Goal: Transaction & Acquisition: Purchase product/service

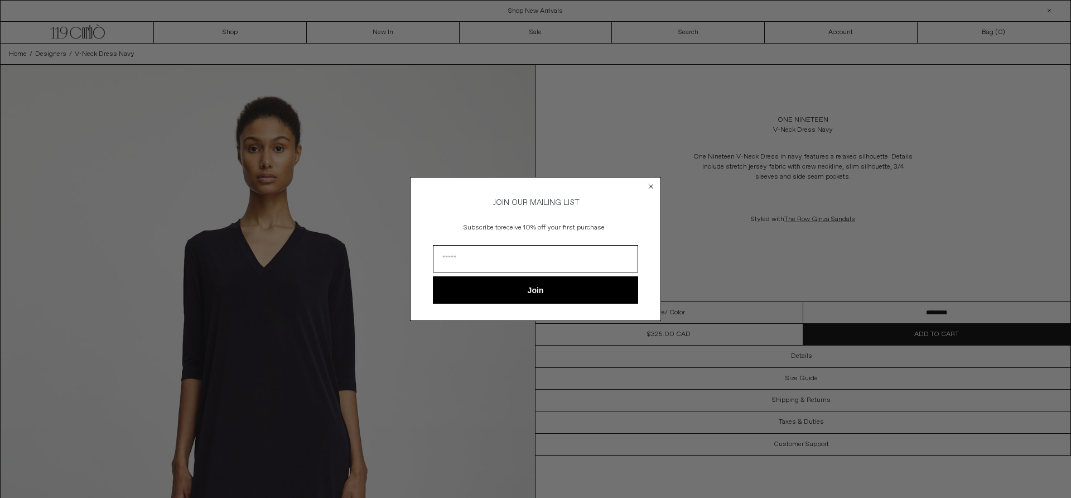
click at [589, 291] on button "Join" at bounding box center [535, 289] width 205 height 27
click at [644, 183] on form "JOIN OUR MAILING LIST Subscribe to receive 10% off your first purchase This fie…" at bounding box center [535, 249] width 251 height 144
click at [649, 182] on circle "Close dialog" at bounding box center [651, 186] width 11 height 11
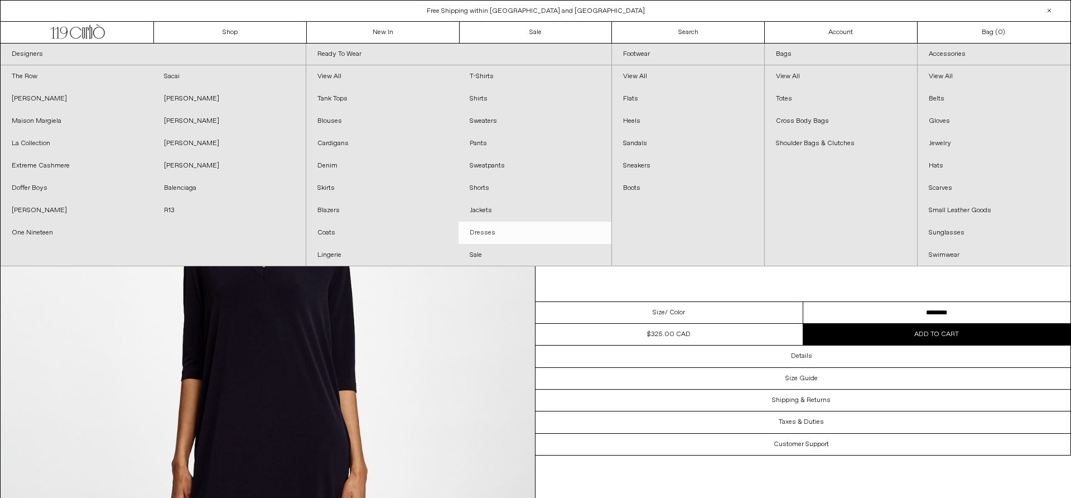
click at [488, 227] on link "Dresses" at bounding box center [535, 232] width 152 height 22
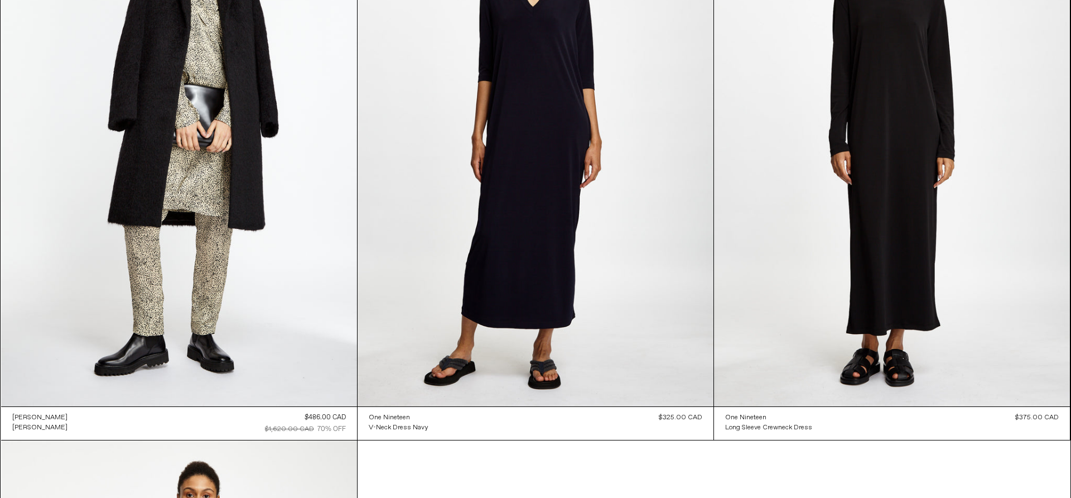
scroll to position [4173, 0]
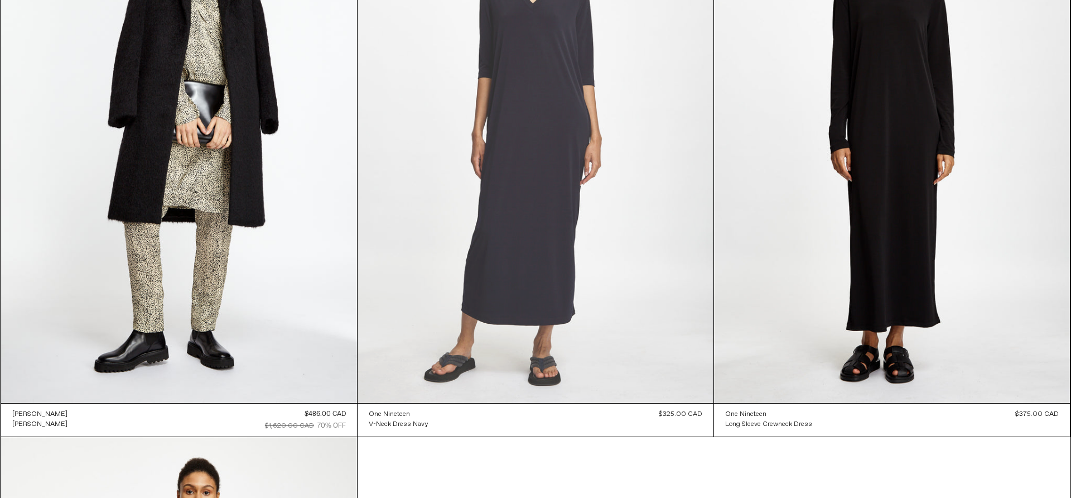
drag, startPoint x: 0, startPoint y: 0, endPoint x: 490, endPoint y: 228, distance: 540.7
click at [489, 227] on at bounding box center [536, 135] width 356 height 534
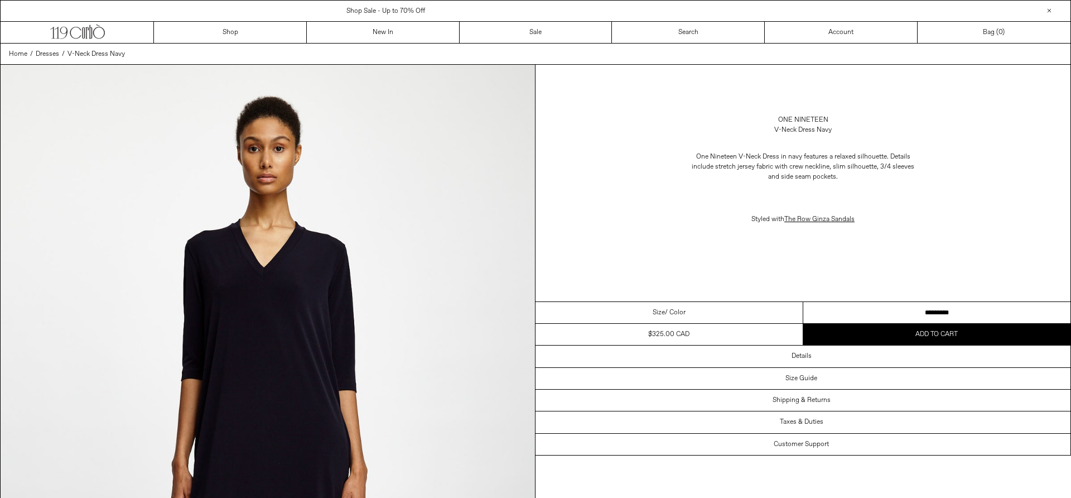
click at [866, 308] on select "**********" at bounding box center [937, 313] width 268 height 22
